Goal: Find contact information: Find contact information

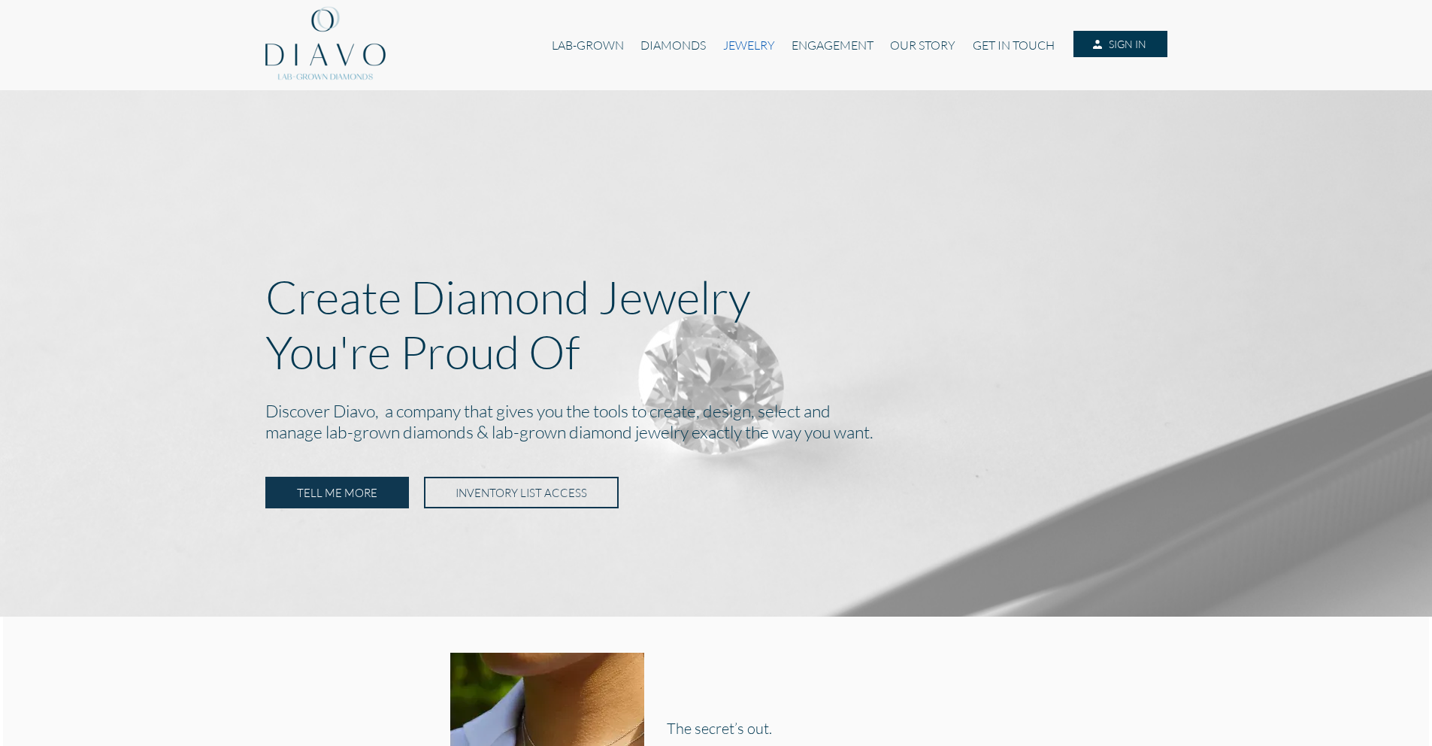
click at [740, 48] on link "JEWELRY" at bounding box center [748, 45] width 68 height 29
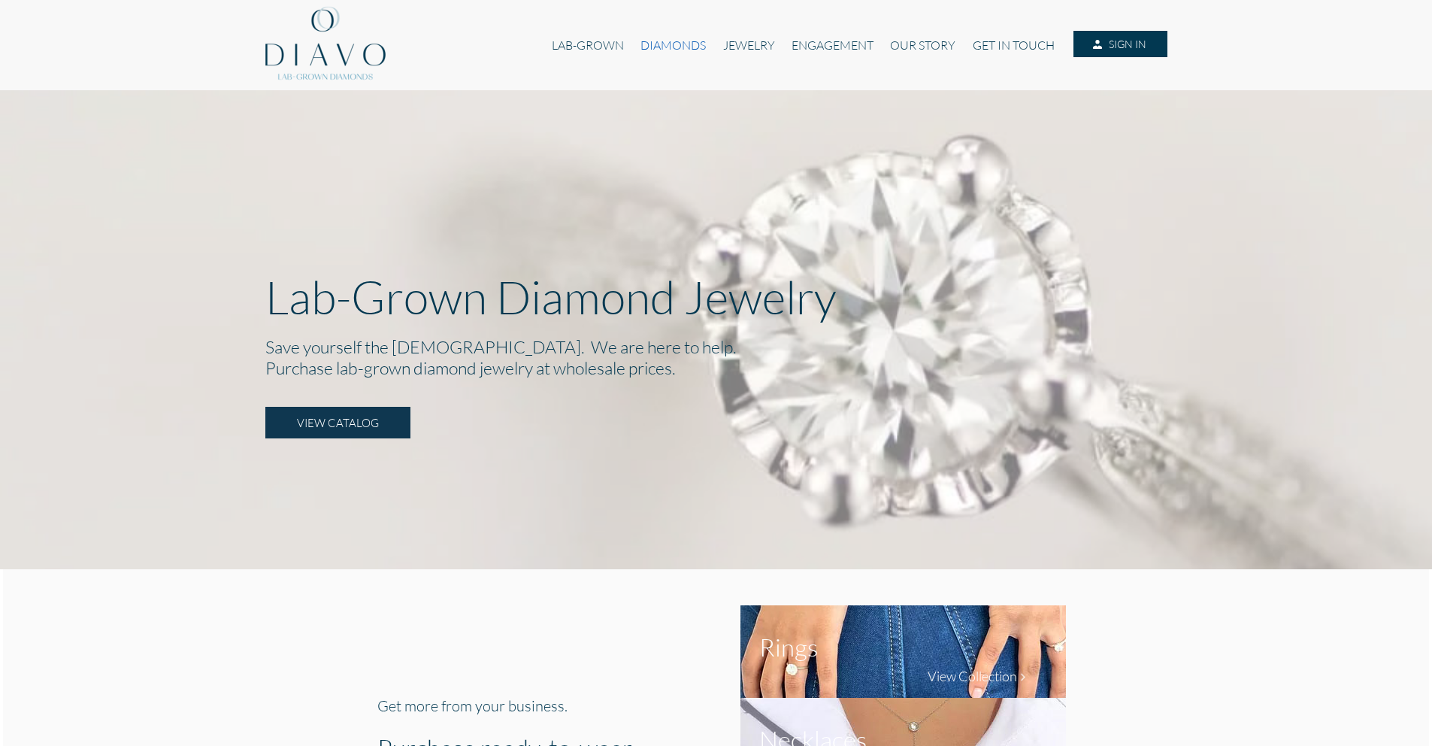
click at [670, 42] on link "DIAMONDS" at bounding box center [673, 45] width 82 height 29
click at [598, 50] on link "LAB-GROWN" at bounding box center [587, 45] width 89 height 29
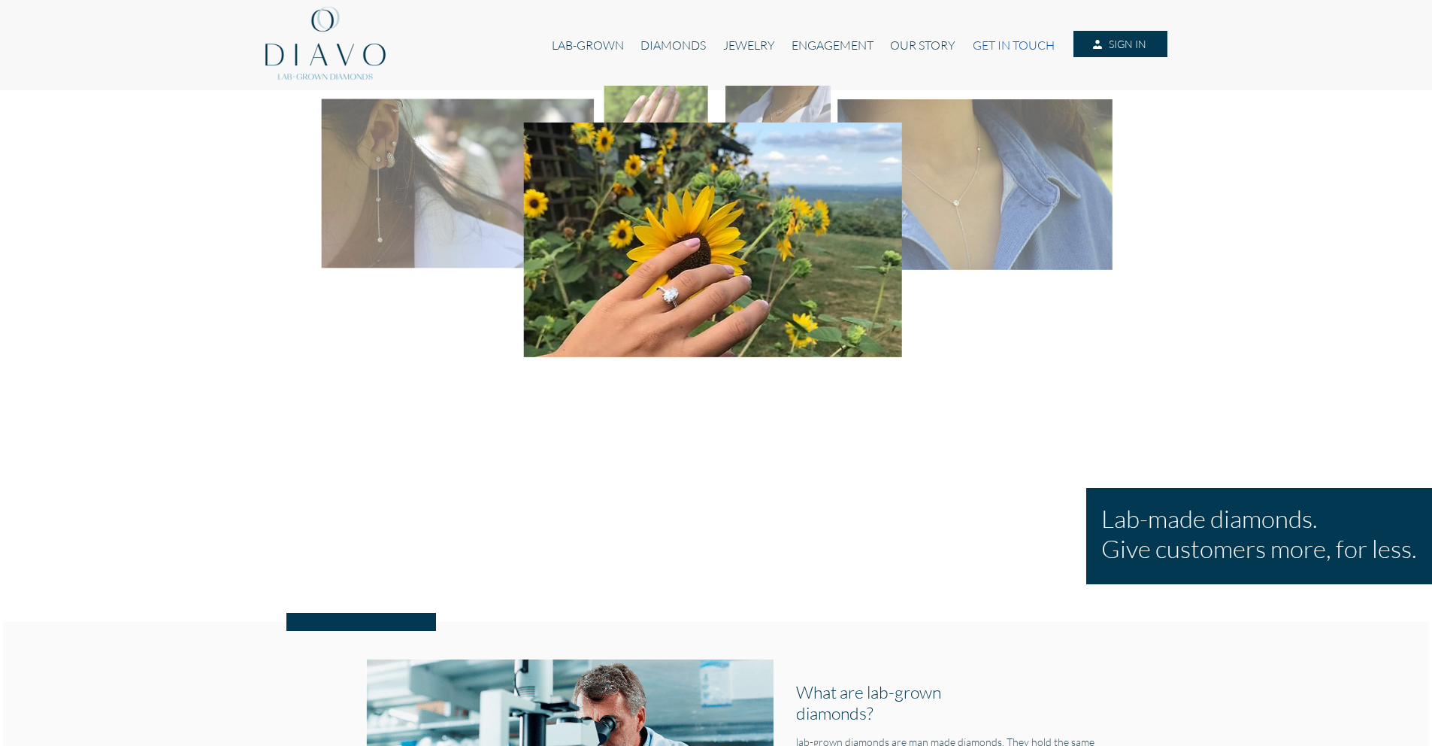
click at [1009, 39] on link "GET IN TOUCH" at bounding box center [1013, 45] width 98 height 29
